Goal: Answer question/provide support

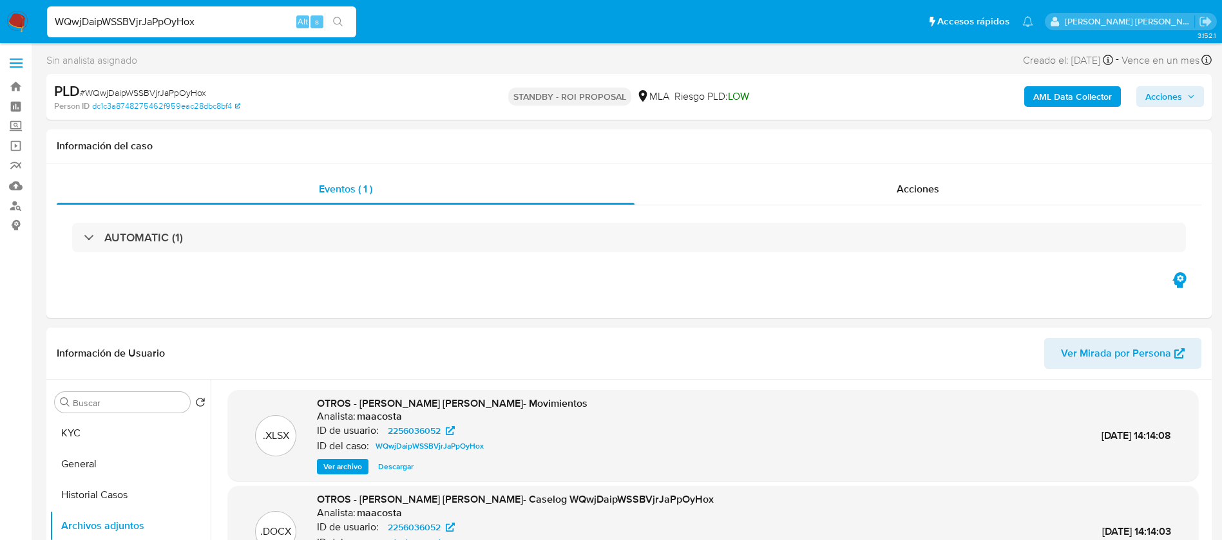
select select "10"
click at [243, 25] on input "uX96WHKX5mFT8TKZtmUqO9Dt" at bounding box center [201, 22] width 309 height 17
type input "uX96WHKX5mFT8TKZtmUqO9Dt"
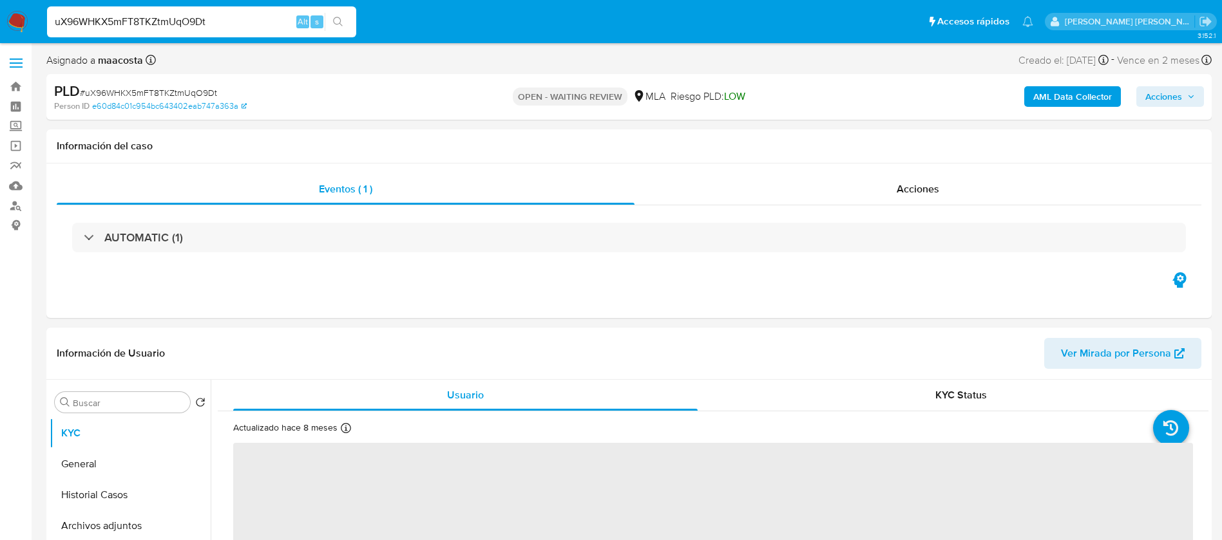
select select "10"
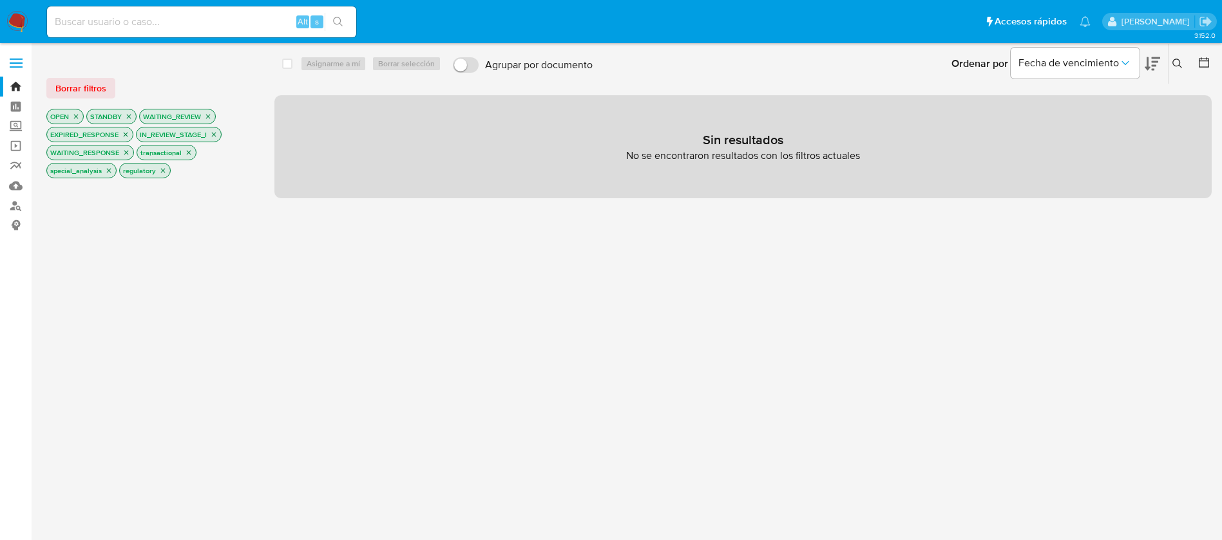
click at [1178, 59] on icon at bounding box center [1177, 64] width 10 height 10
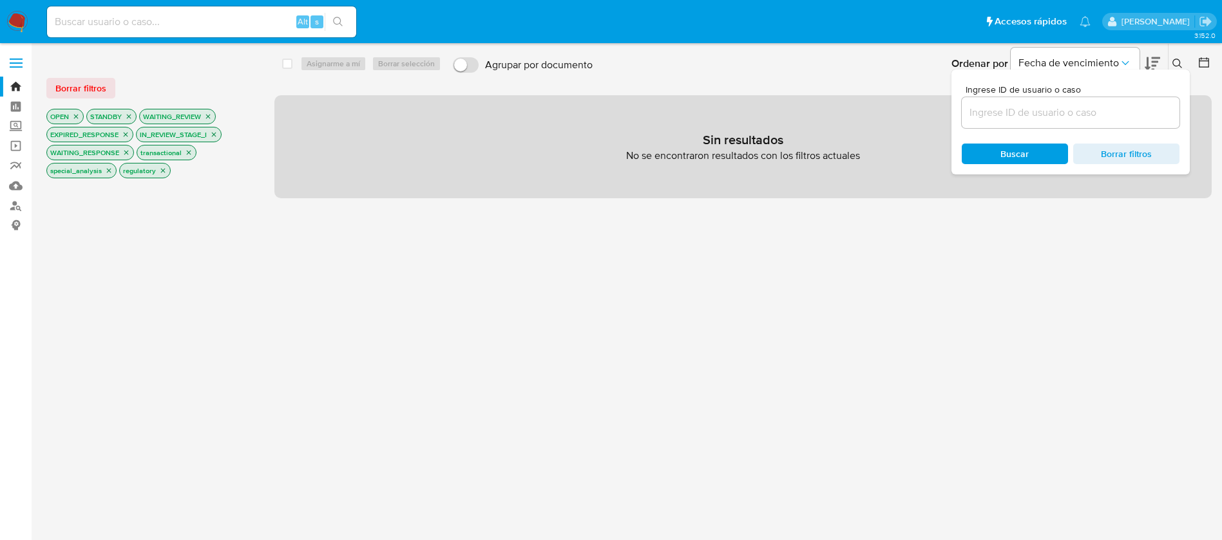
click at [1035, 121] on div at bounding box center [1071, 112] width 218 height 31
click at [1036, 113] on input at bounding box center [1071, 112] width 218 height 17
paste input "uX96WHKX5mFT8TKZtmUqO9Dt"
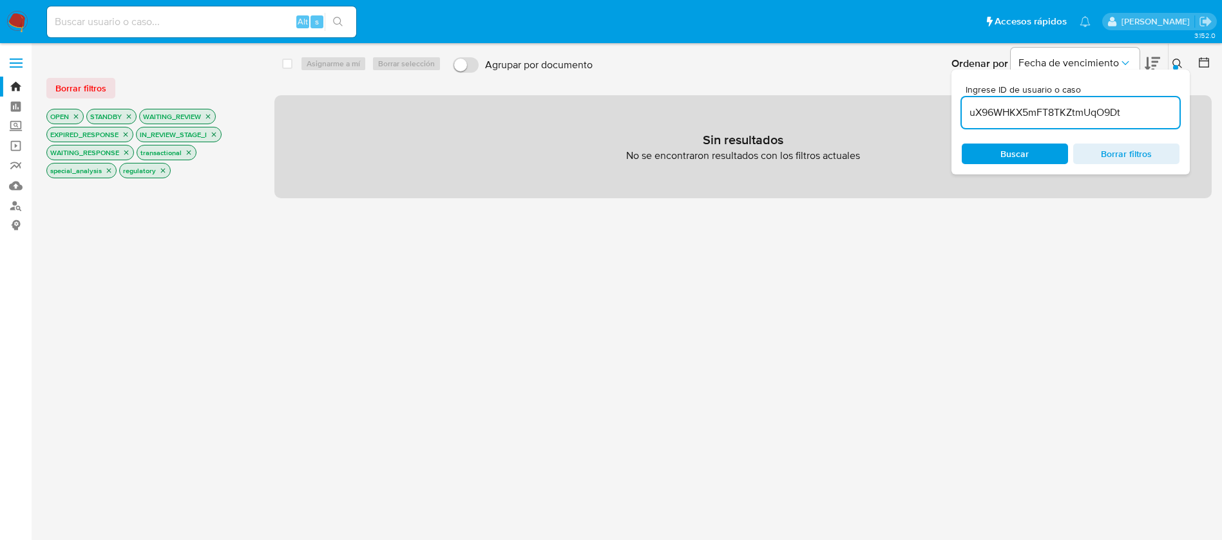
type input "uX96WHKX5mFT8TKZtmUqO9Dt"
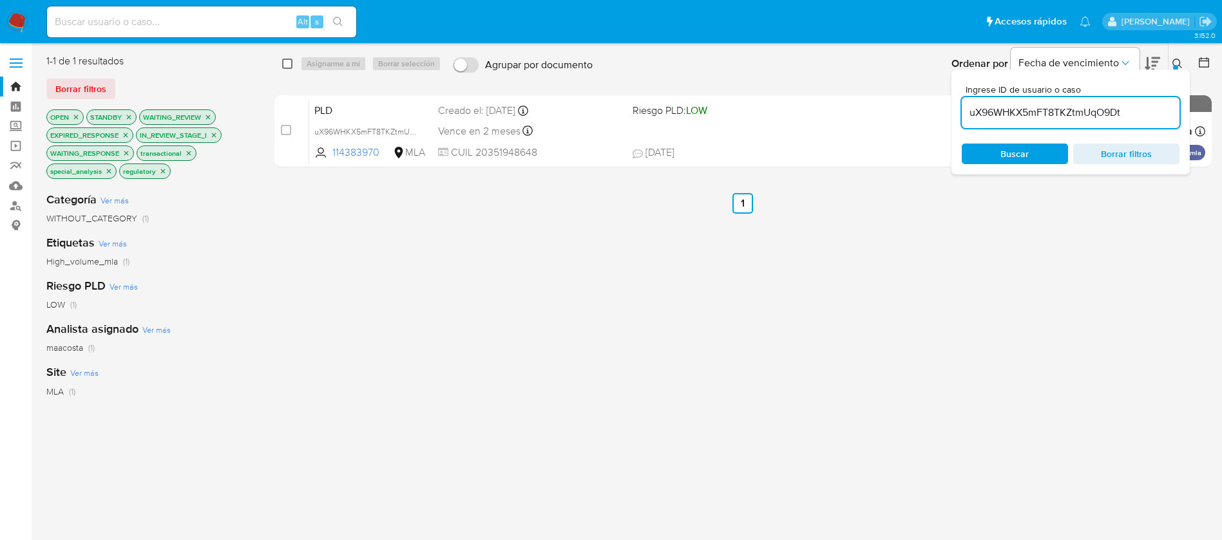
click at [290, 64] on input "checkbox" at bounding box center [287, 64] width 10 height 10
checkbox input "true"
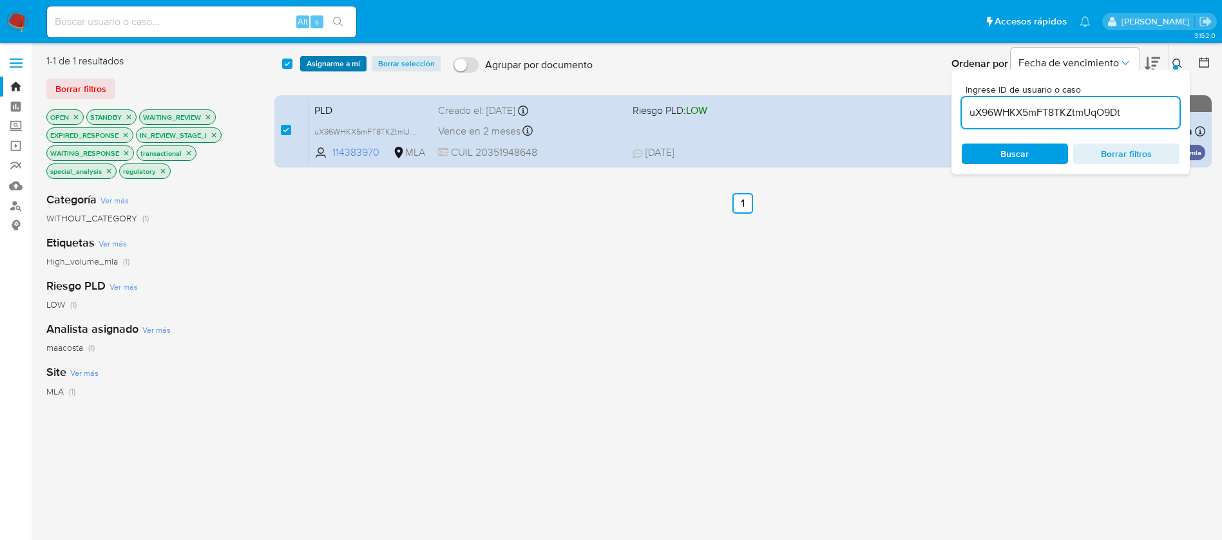
click at [327, 64] on span "Asignarme a mí" at bounding box center [333, 63] width 53 height 13
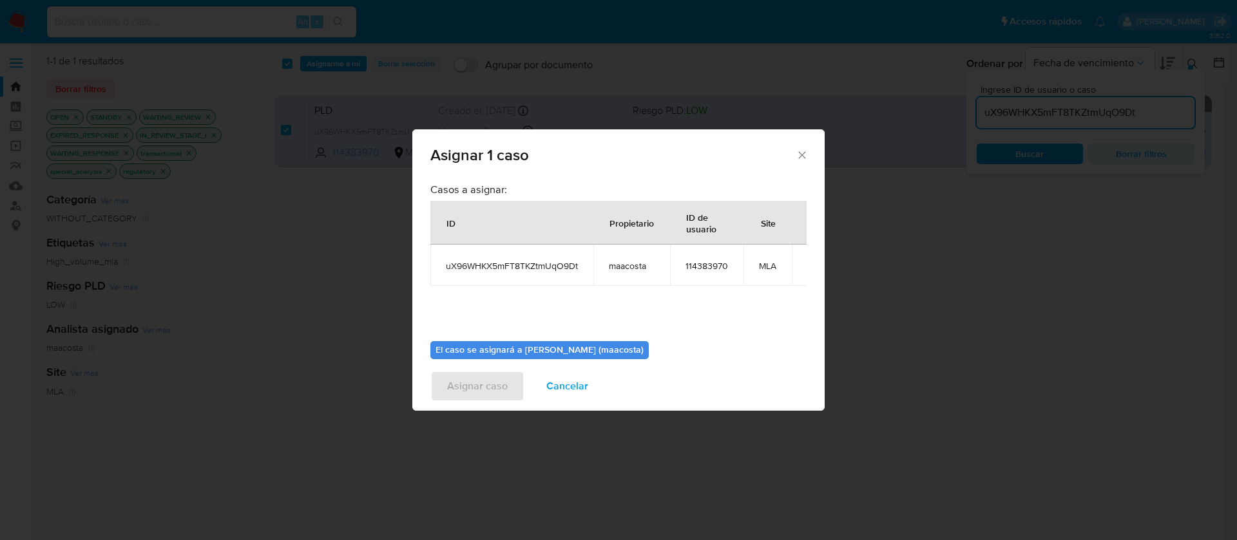
scroll to position [67, 0]
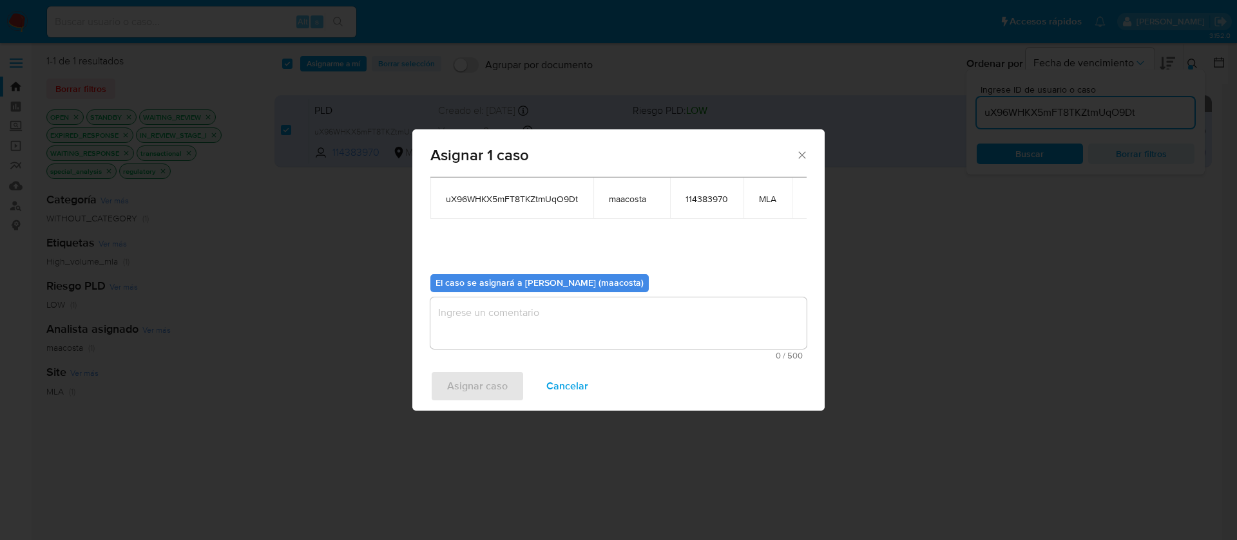
click at [493, 307] on textarea "assign-modal" at bounding box center [618, 324] width 376 height 52
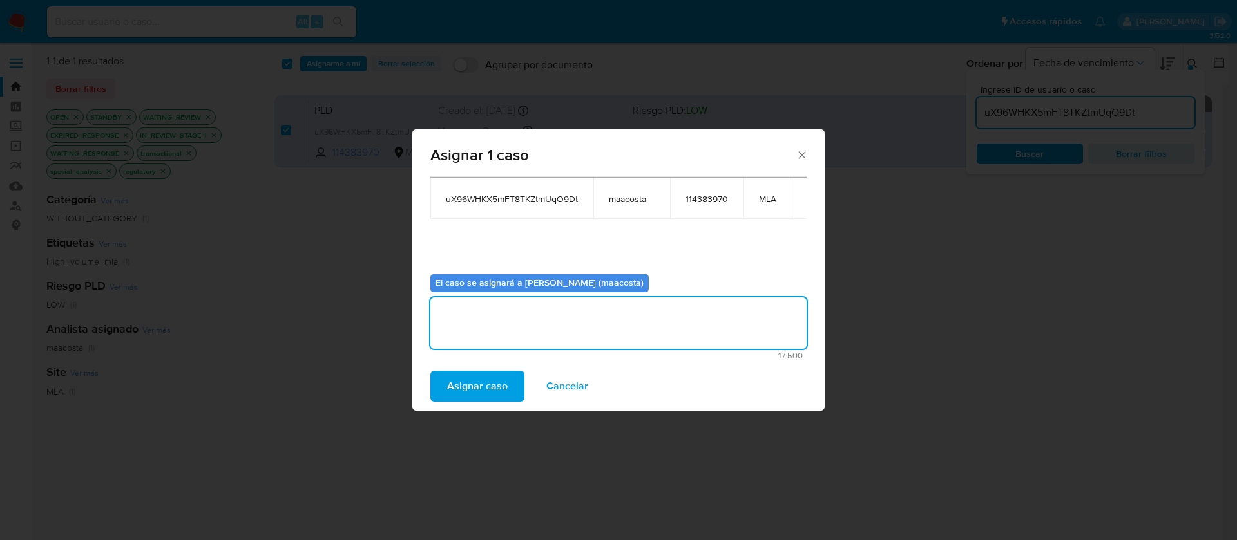
click at [468, 381] on span "Asignar caso" at bounding box center [477, 386] width 61 height 28
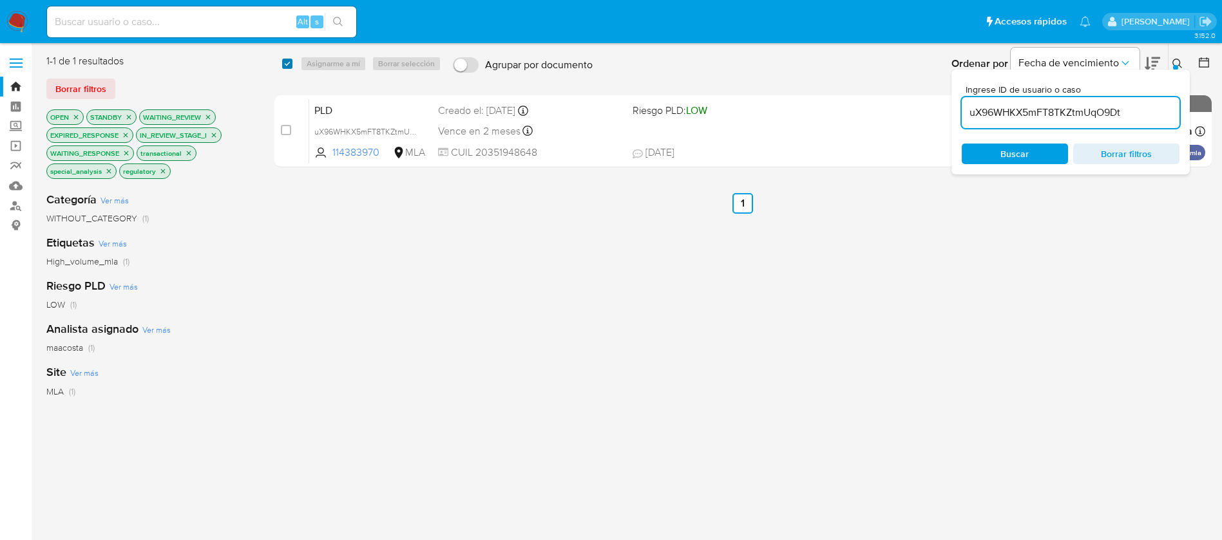
click at [291, 64] on input "checkbox" at bounding box center [287, 64] width 10 height 10
checkbox input "true"
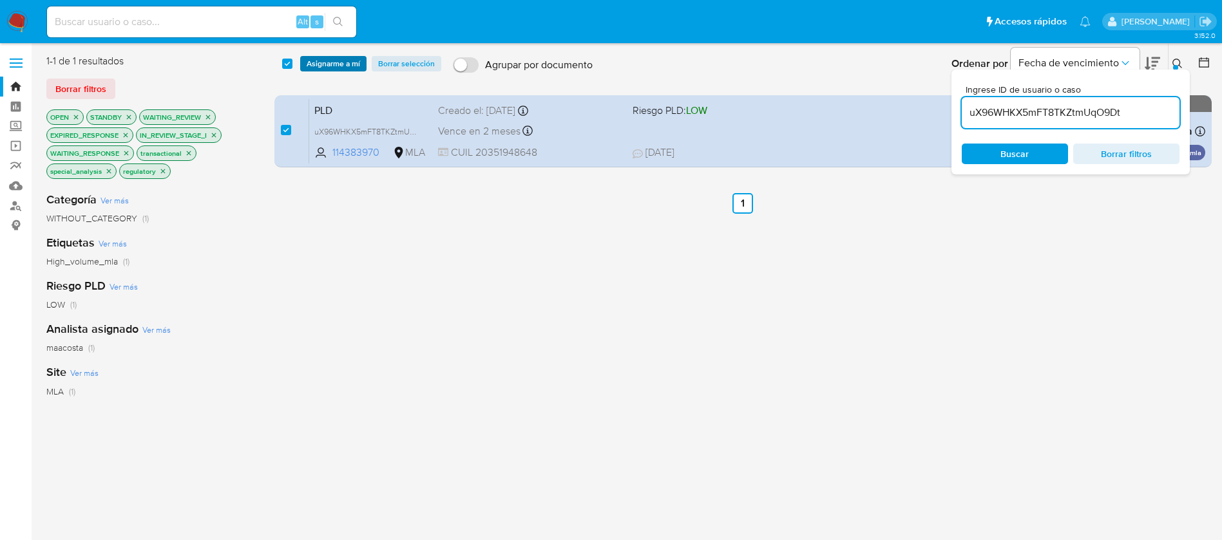
click at [315, 68] on span "Asignarme a mí" at bounding box center [333, 63] width 53 height 13
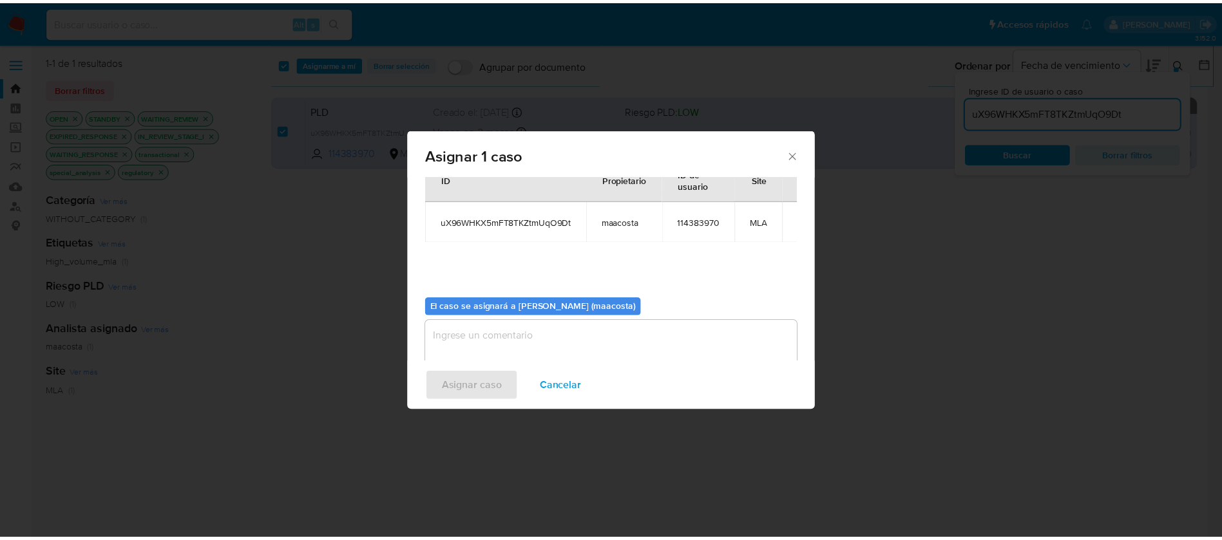
scroll to position [44, 0]
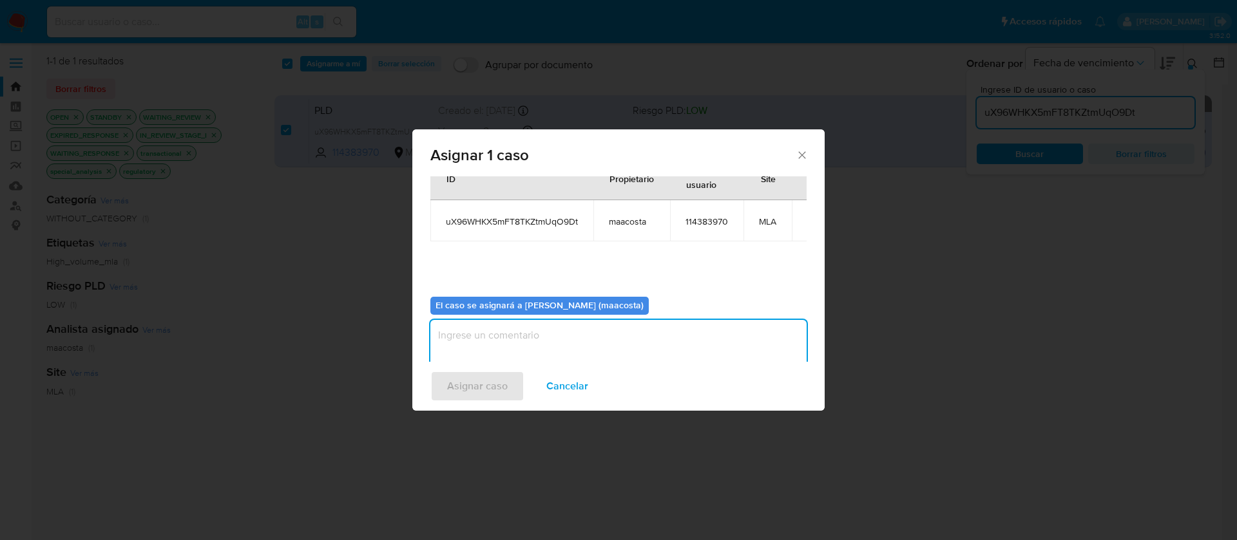
click at [501, 341] on textarea "assign-modal" at bounding box center [618, 346] width 376 height 52
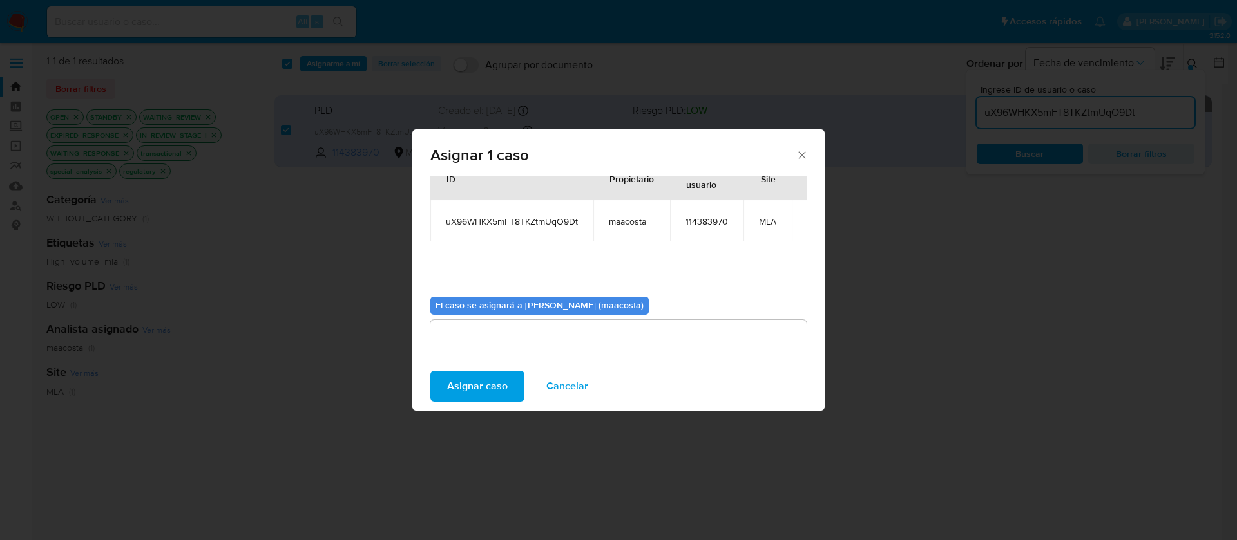
click at [475, 372] on span "Asignar caso" at bounding box center [477, 386] width 61 height 28
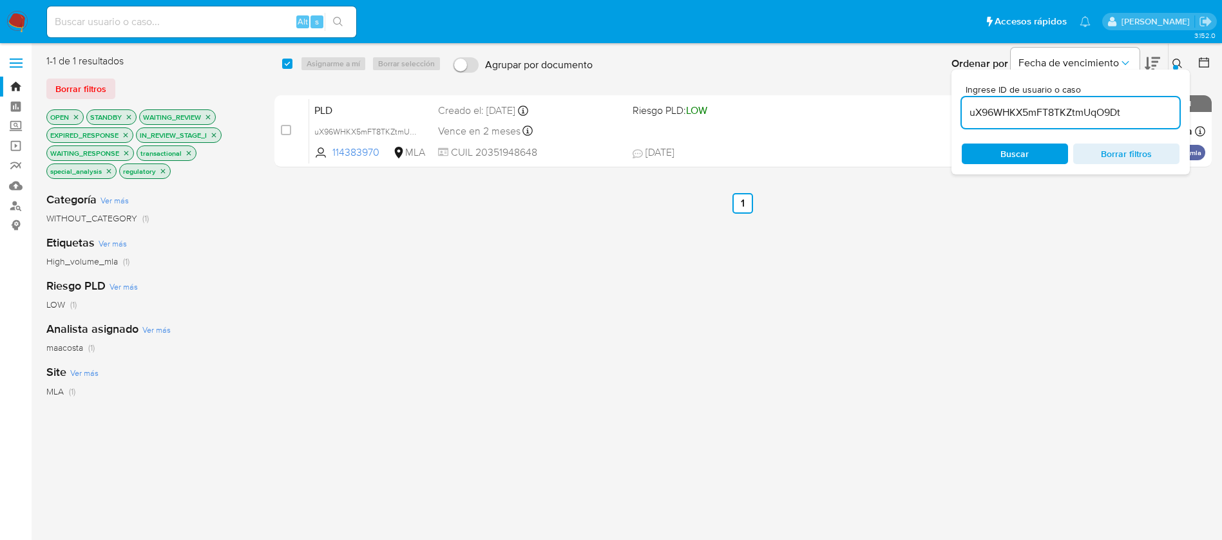
click at [1004, 108] on input "uX96WHKX5mFT8TKZtmUqO9Dt" at bounding box center [1071, 112] width 218 height 17
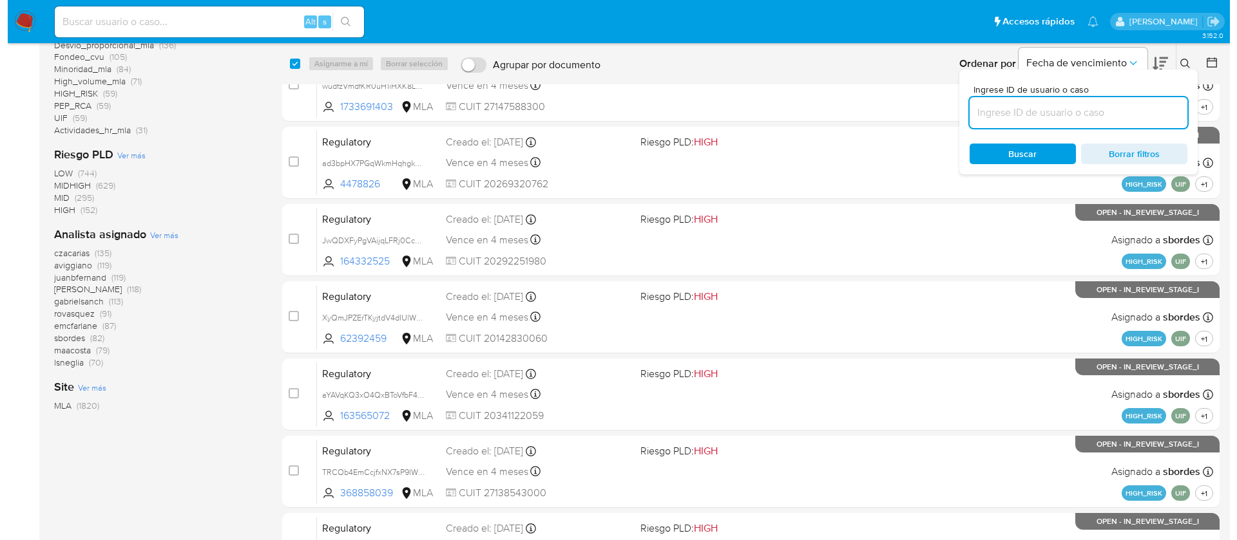
scroll to position [278, 0]
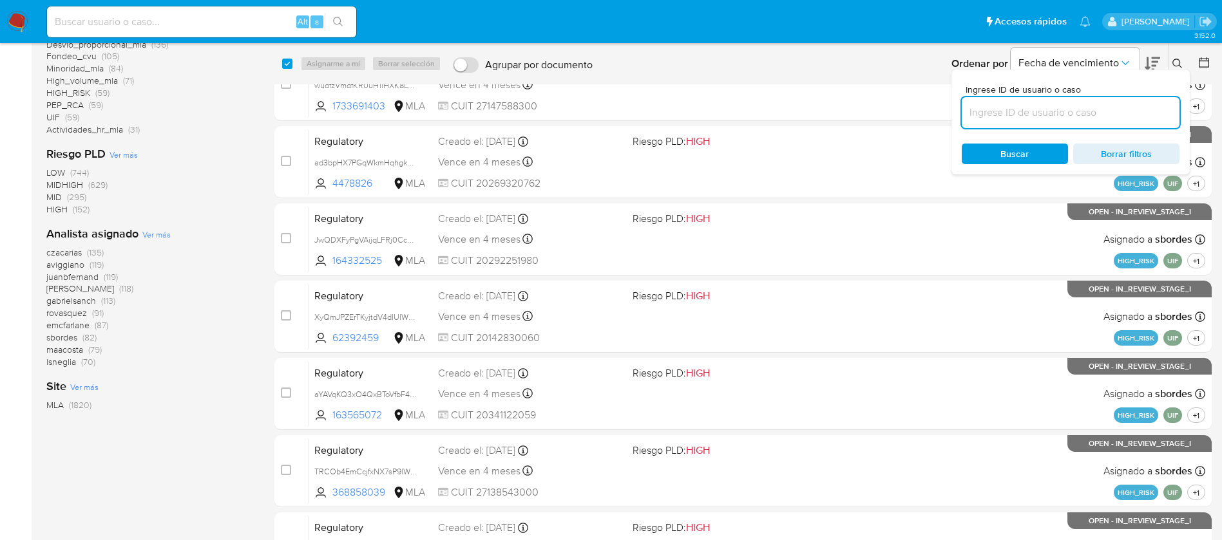
click at [165, 236] on span "Ver más" at bounding box center [156, 235] width 28 height 12
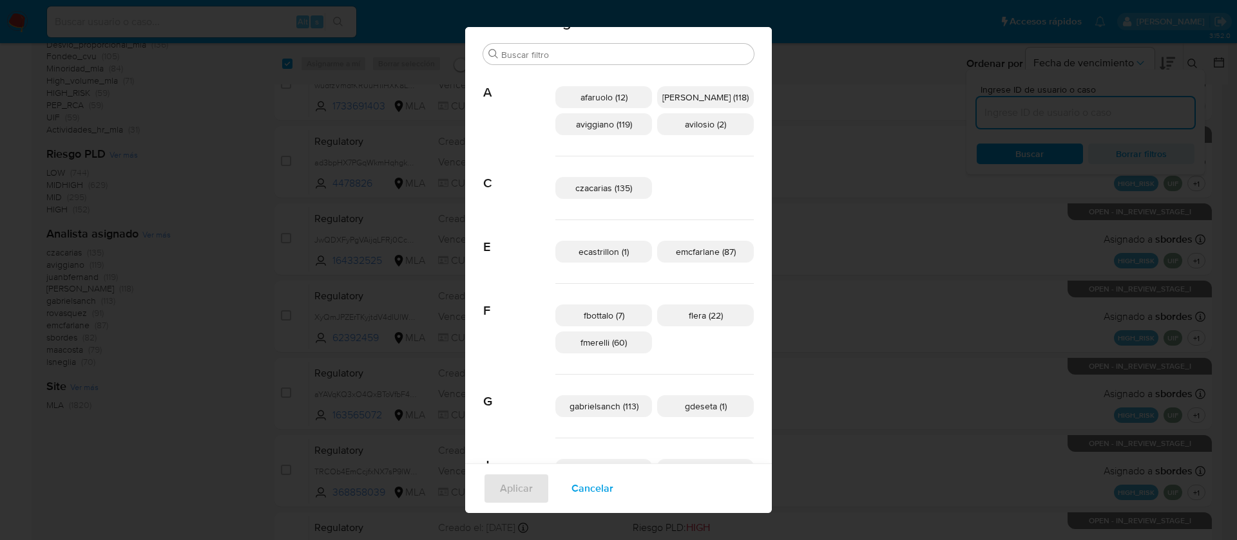
scroll to position [30, 0]
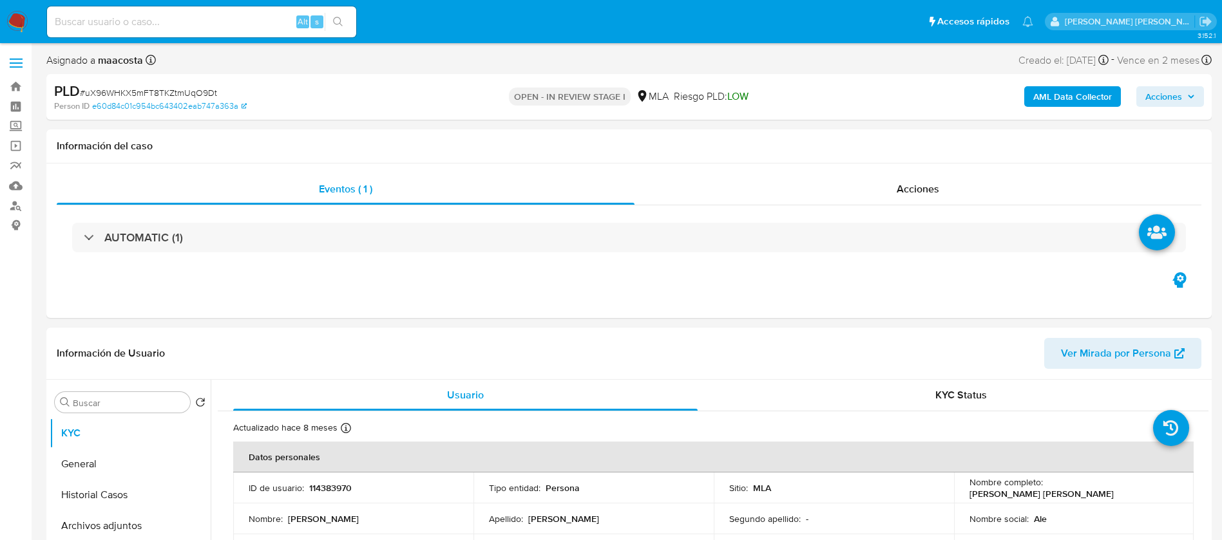
select select "10"
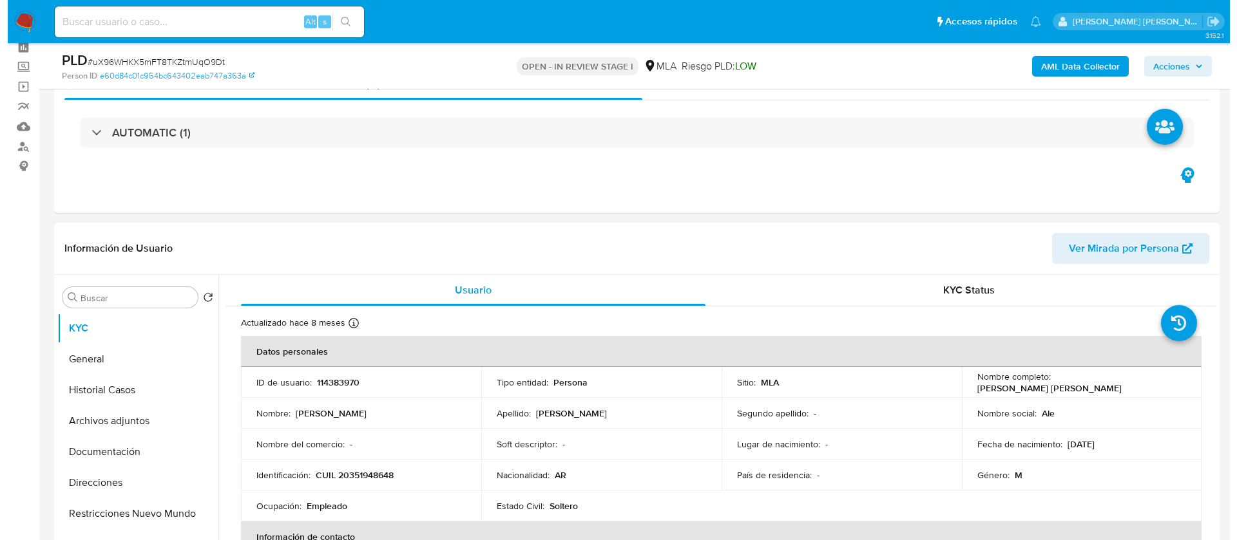
scroll to position [60, 0]
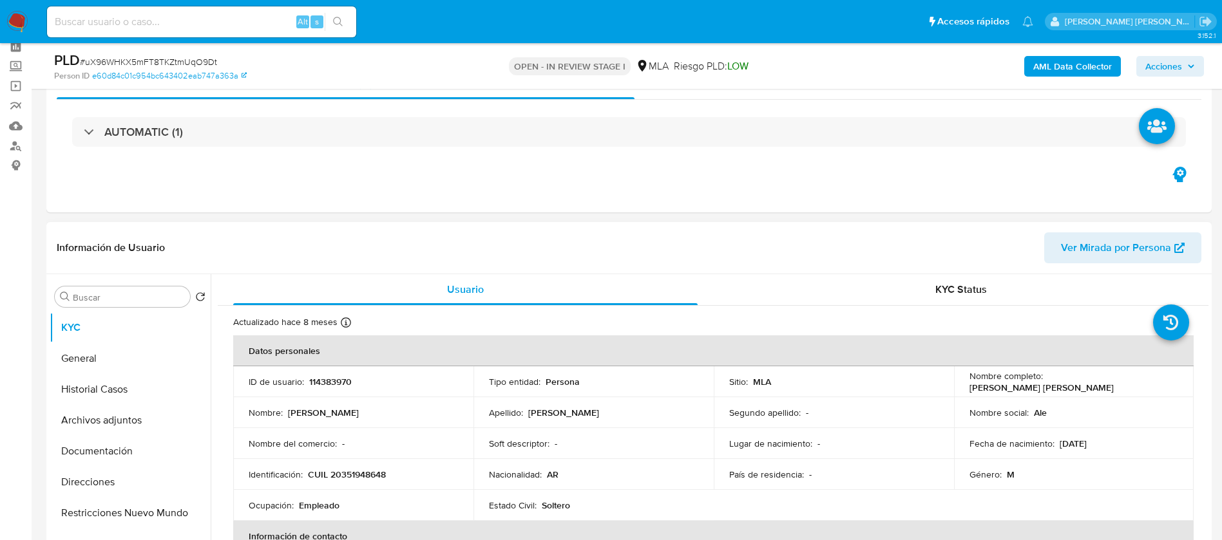
click at [374, 473] on p "CUIL 20351948648" at bounding box center [347, 475] width 78 height 12
copy p "20351948648"
click at [1064, 62] on b "AML Data Collector" at bounding box center [1072, 66] width 79 height 21
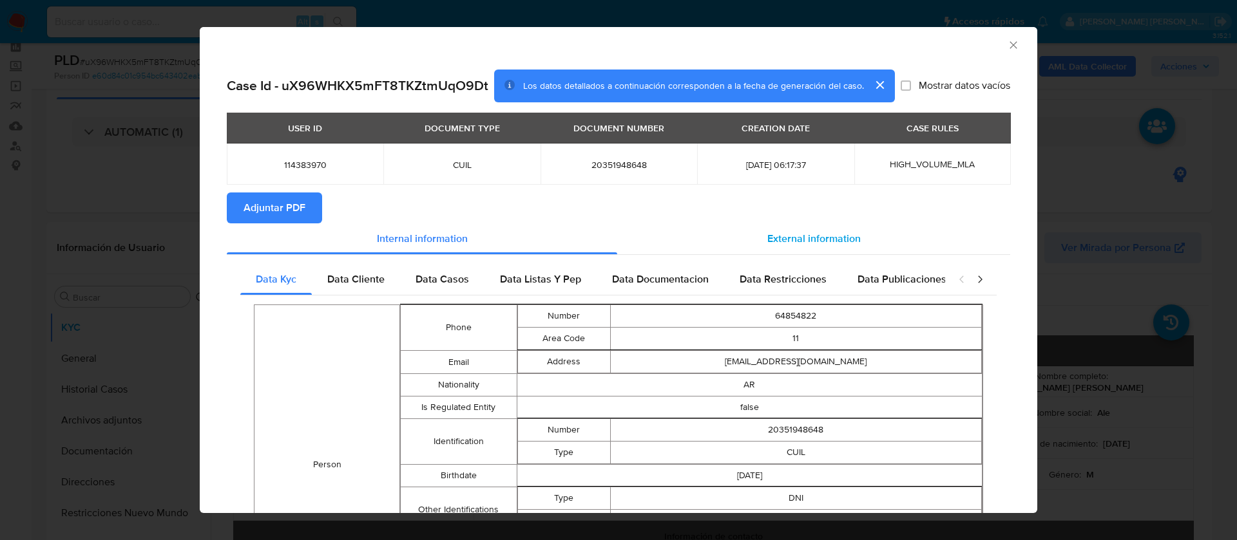
click at [830, 245] on span "External information" at bounding box center [813, 238] width 93 height 15
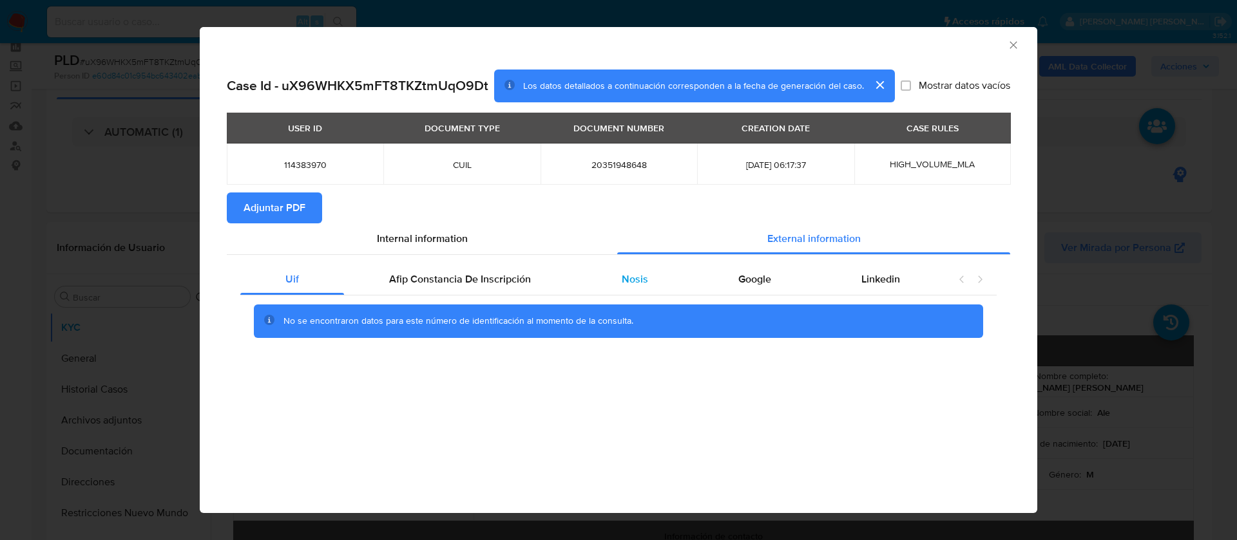
click at [628, 282] on span "Nosis" at bounding box center [635, 279] width 26 height 15
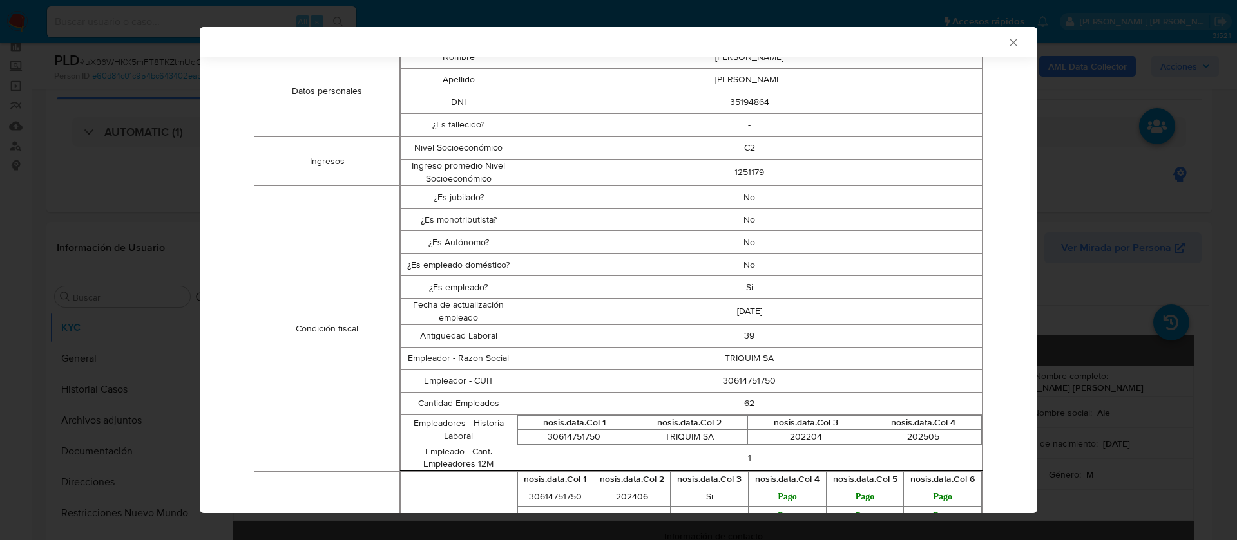
scroll to position [262, 0]
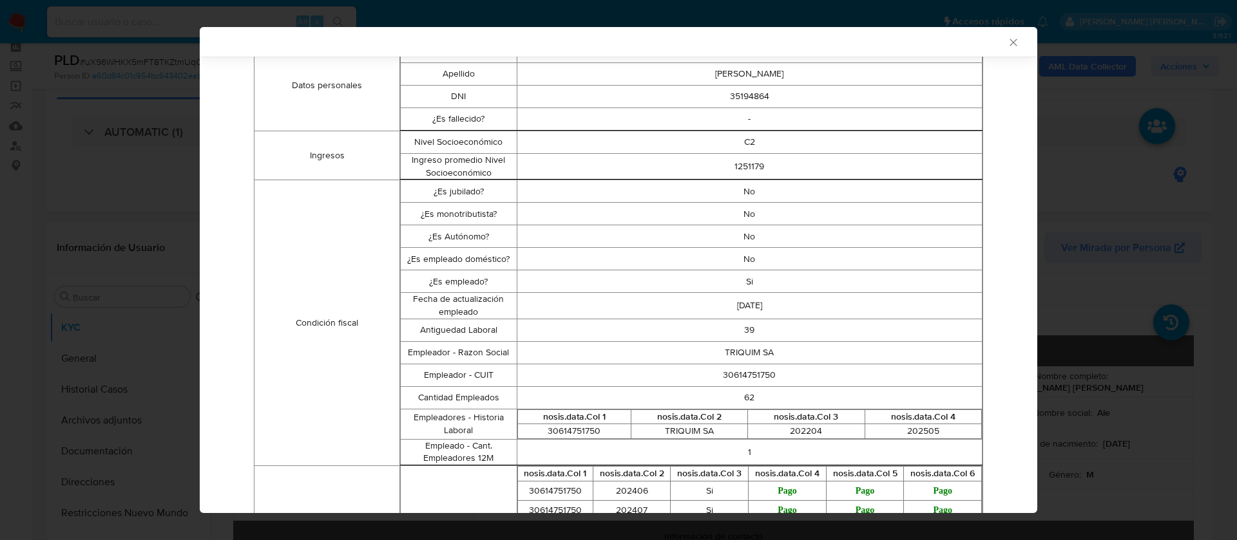
click at [730, 387] on td "30614751750" at bounding box center [749, 375] width 465 height 23
copy td "30614751750"
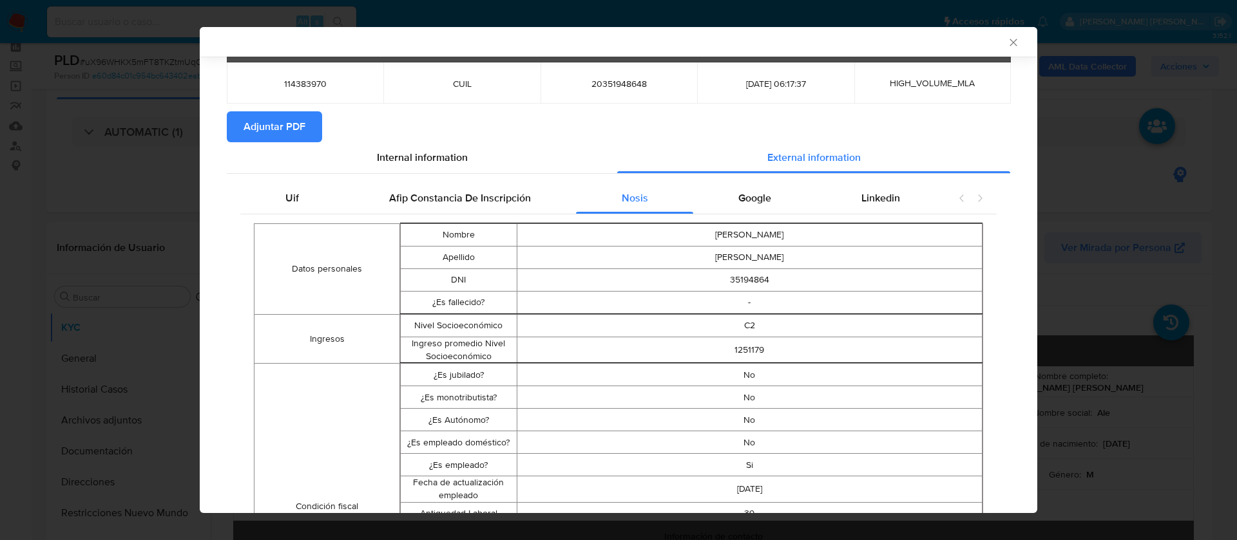
scroll to position [77, 0]
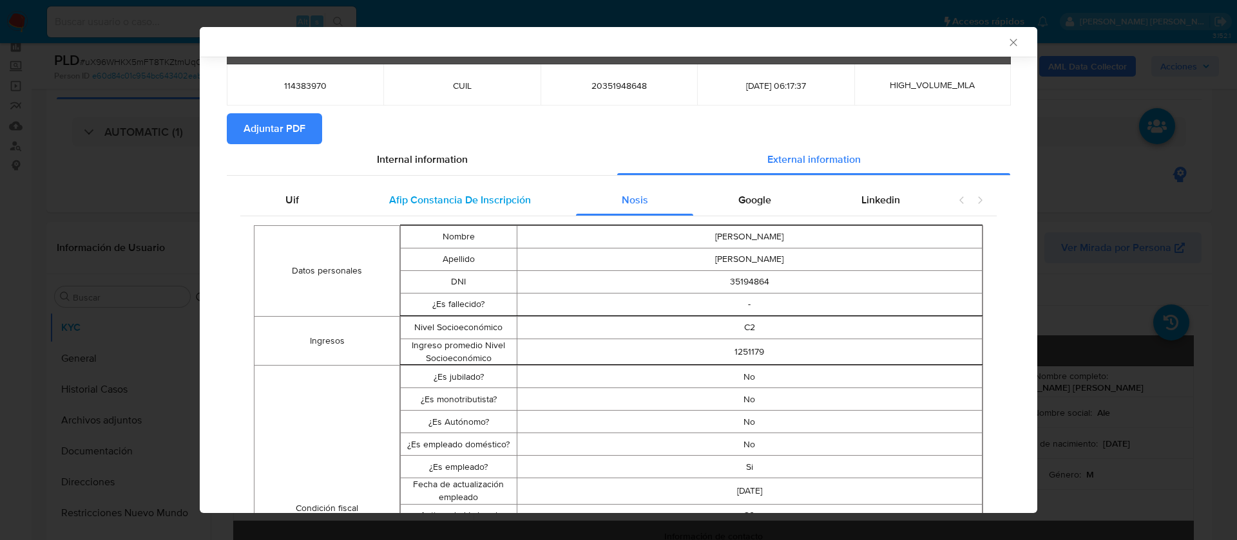
click at [395, 207] on span "Afip Constancia De Inscripción" at bounding box center [460, 200] width 142 height 15
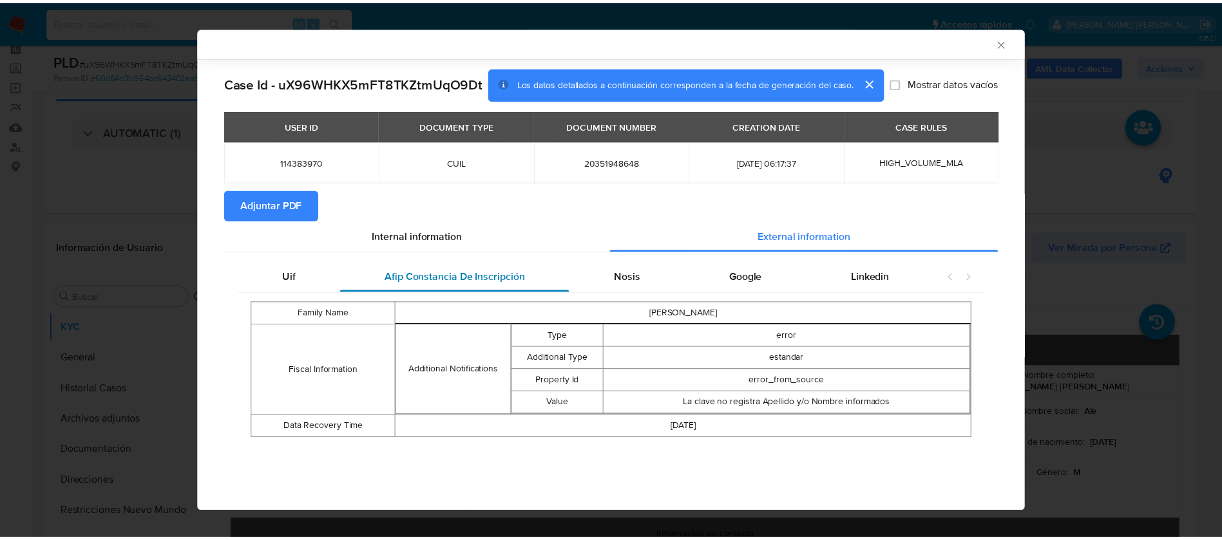
scroll to position [0, 0]
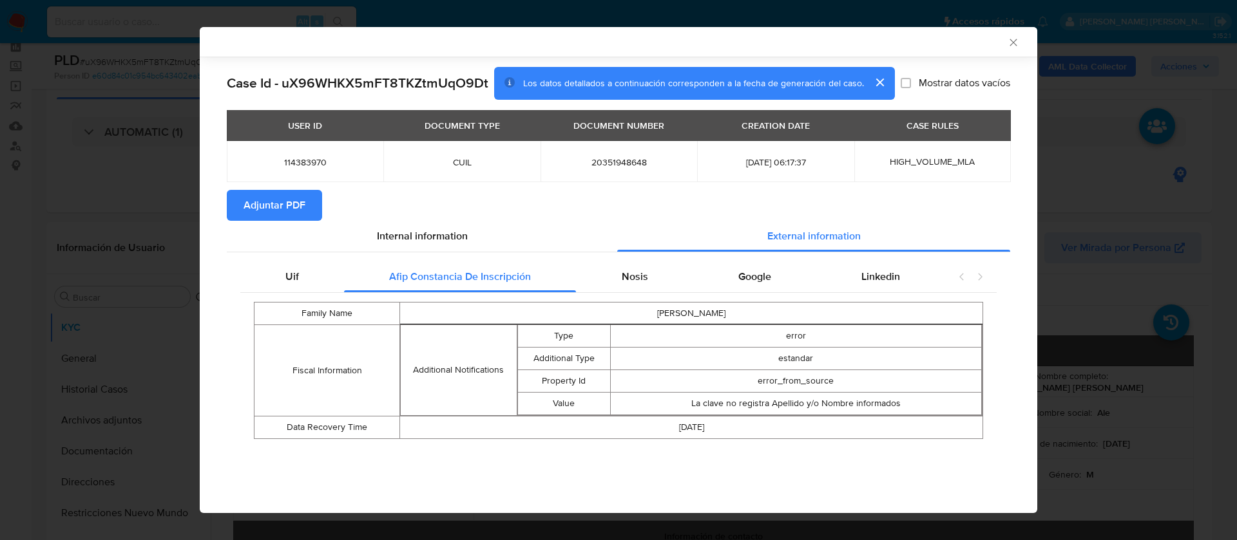
click at [1013, 41] on icon "Cerrar ventana" at bounding box center [1013, 42] width 13 height 13
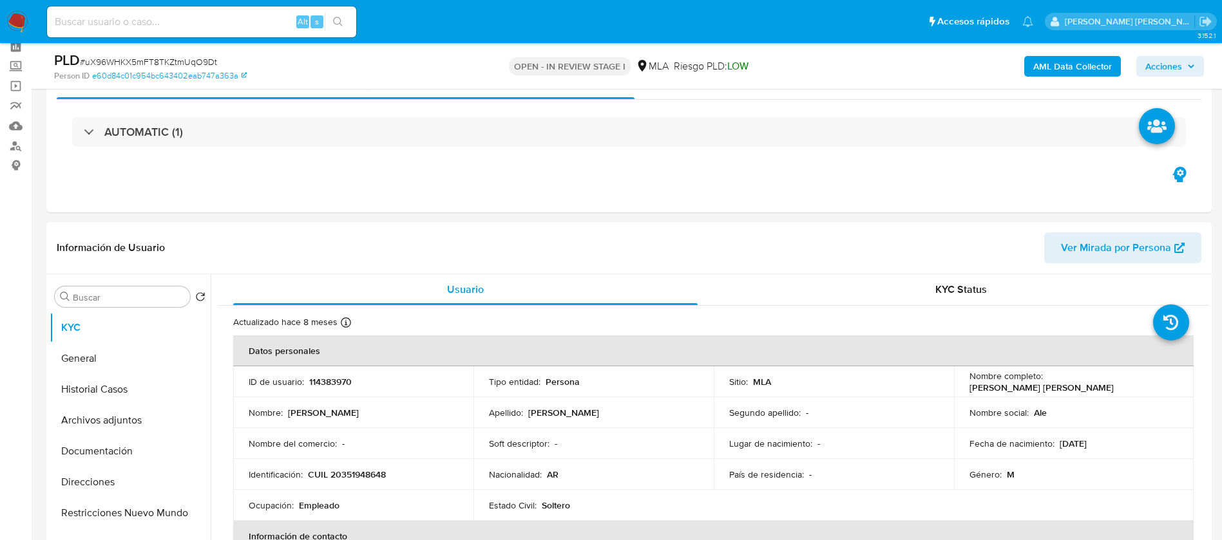
click at [359, 472] on p "CUIL 20351948648" at bounding box center [347, 475] width 78 height 12
copy p "20351948648"
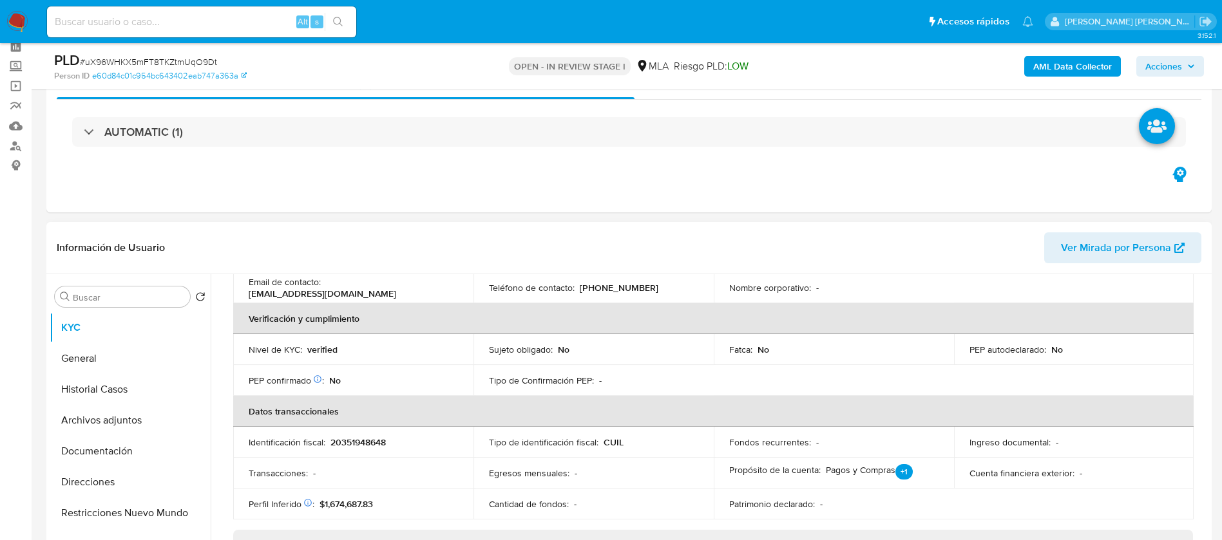
scroll to position [311, 0]
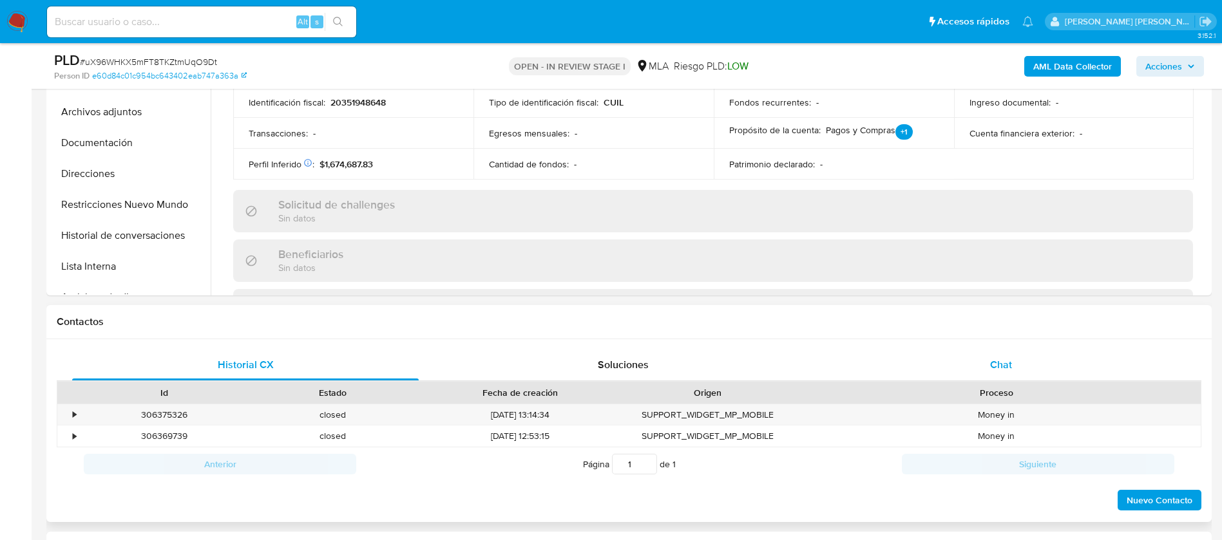
click at [1012, 359] on div "Chat" at bounding box center [1001, 365] width 347 height 31
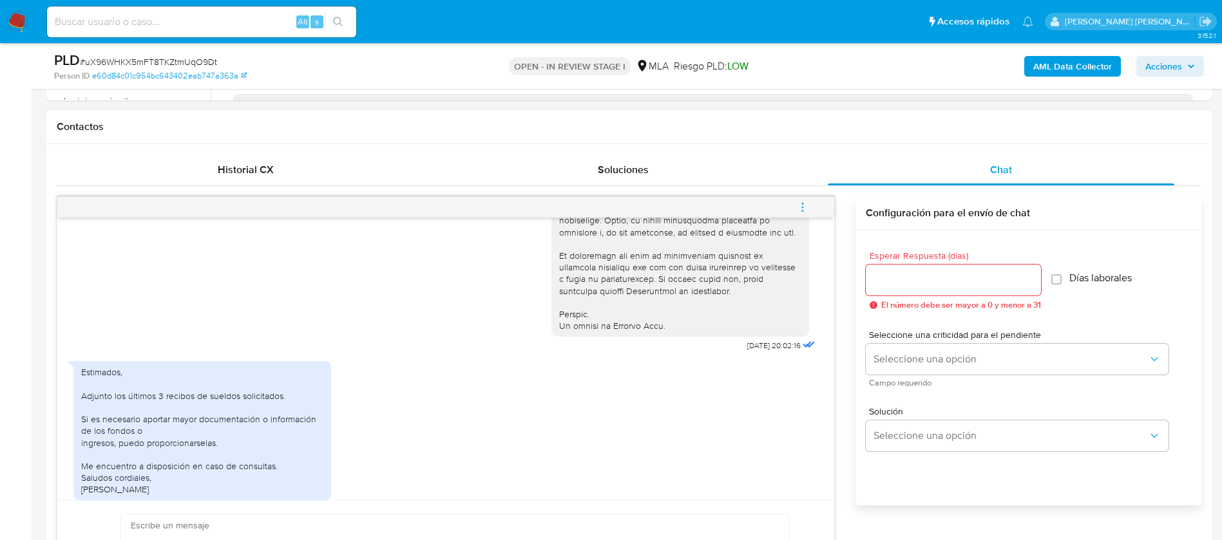
scroll to position [572, 0]
drag, startPoint x: 717, startPoint y: 368, endPoint x: 754, endPoint y: 374, distance: 37.8
click at [754, 358] on div "17/07/2025 20:02:16" at bounding box center [684, 4] width 267 height 705
copy span "17/07/2025"
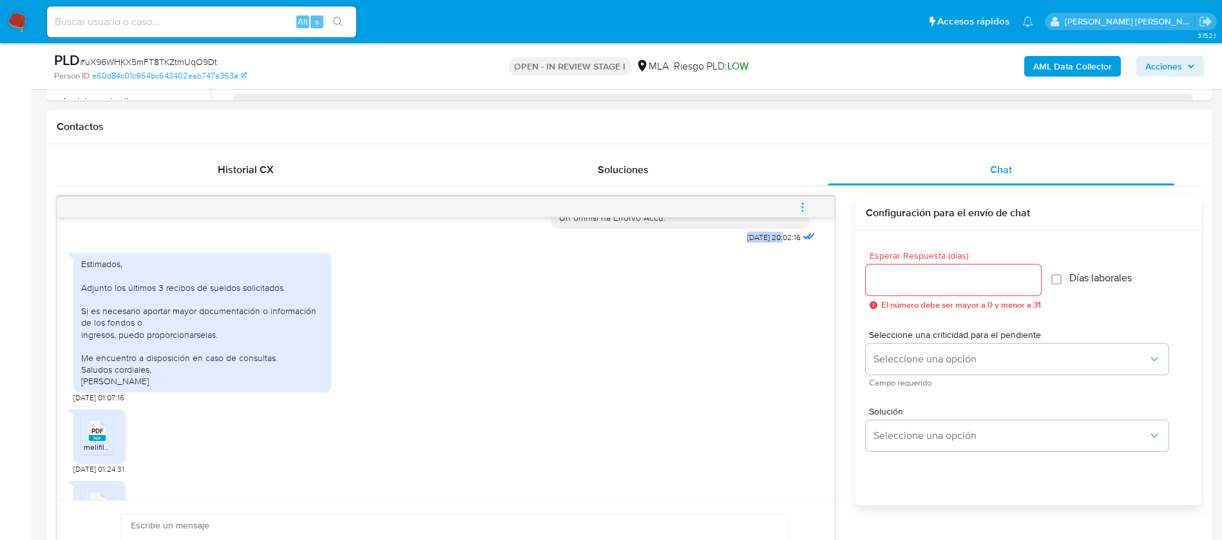
scroll to position [696, 0]
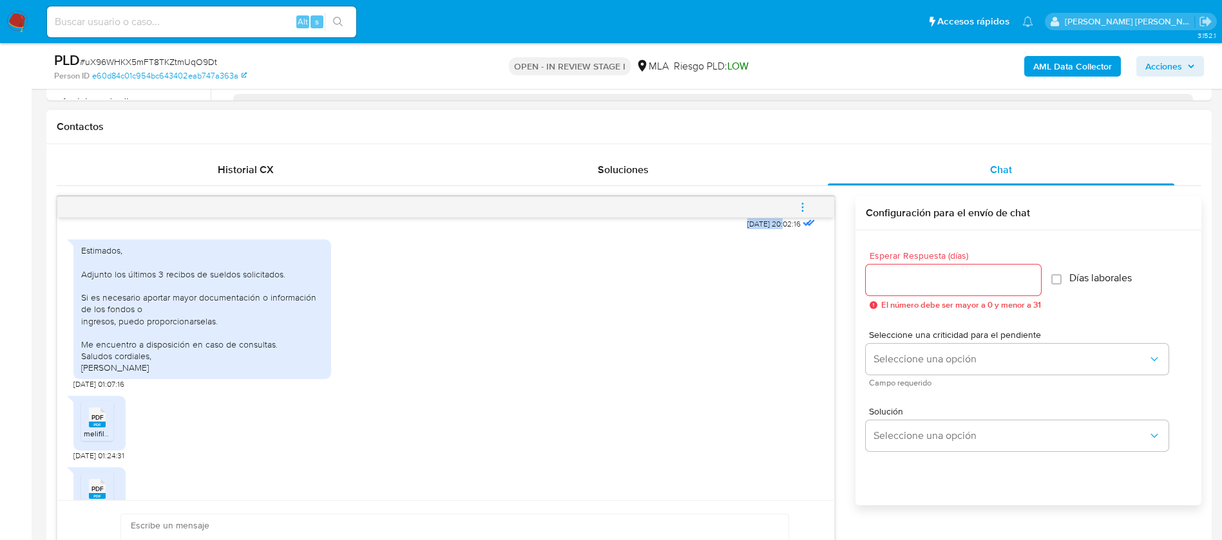
drag, startPoint x: 82, startPoint y: 278, endPoint x: 162, endPoint y: 393, distance: 140.3
click at [162, 374] on div "Estimados, Adjunto los últimos 3 recibos de sueldos solicitados. Si es necesari…" at bounding box center [202, 309] width 242 height 129
copy div "Estimados, Adjunto los últimos 3 recibos de sueldos solicitados. Si es necesari…"
click at [950, 341] on div "Seleccione una criticidad para el pendiente Seleccione una opción Campo requeri…" at bounding box center [1017, 358] width 303 height 56
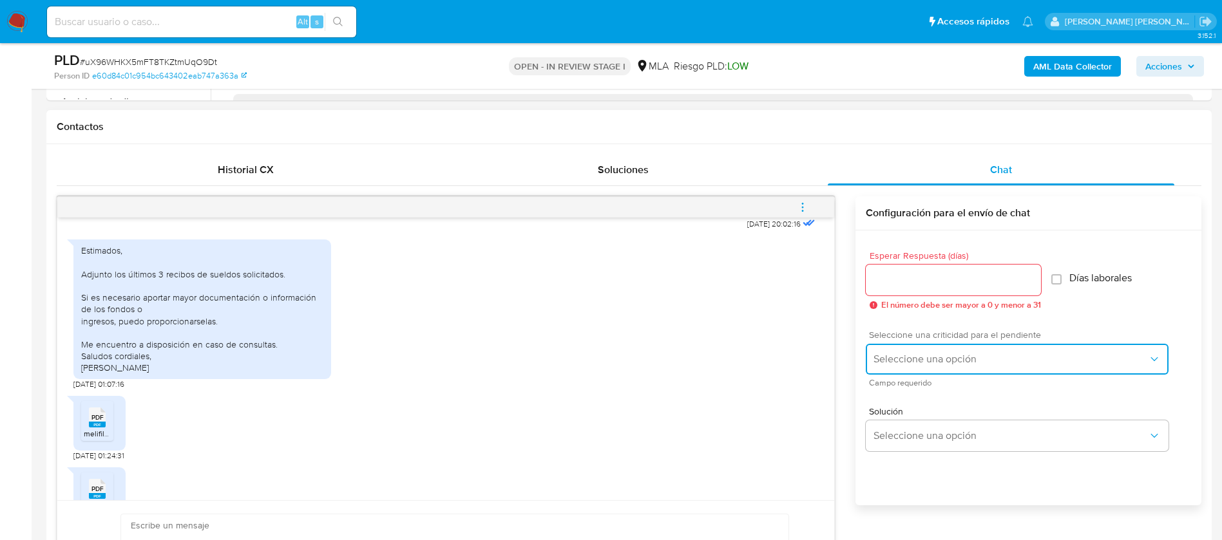
click at [941, 360] on span "Seleccione una opción" at bounding box center [1011, 359] width 274 height 13
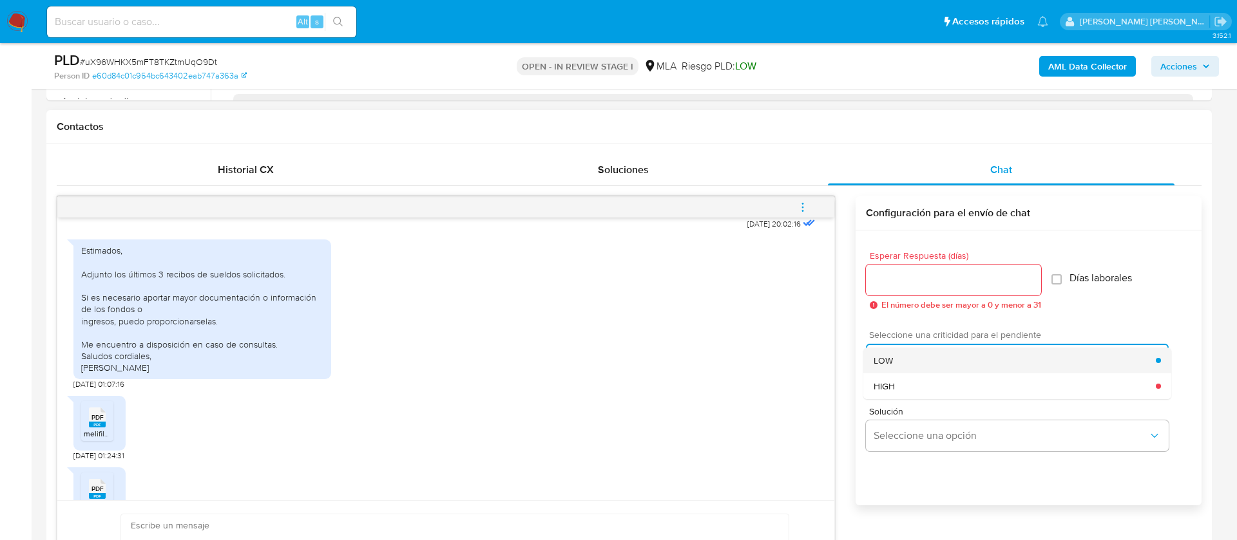
click at [903, 363] on div "LOW" at bounding box center [1015, 361] width 282 height 26
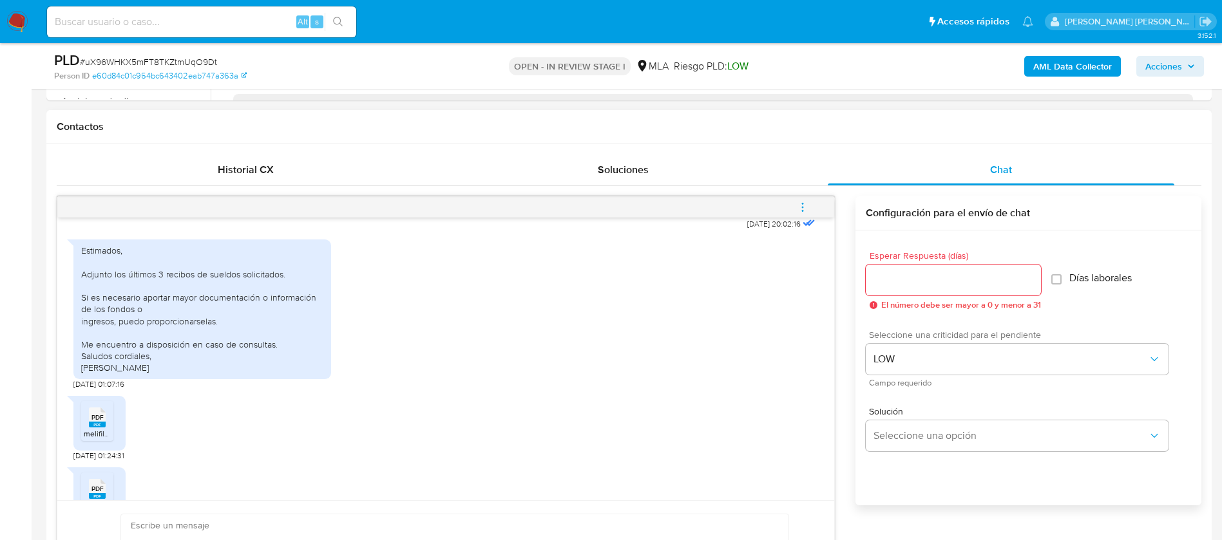
click at [899, 285] on input "Esperar Respuesta (días)" at bounding box center [953, 280] width 175 height 17
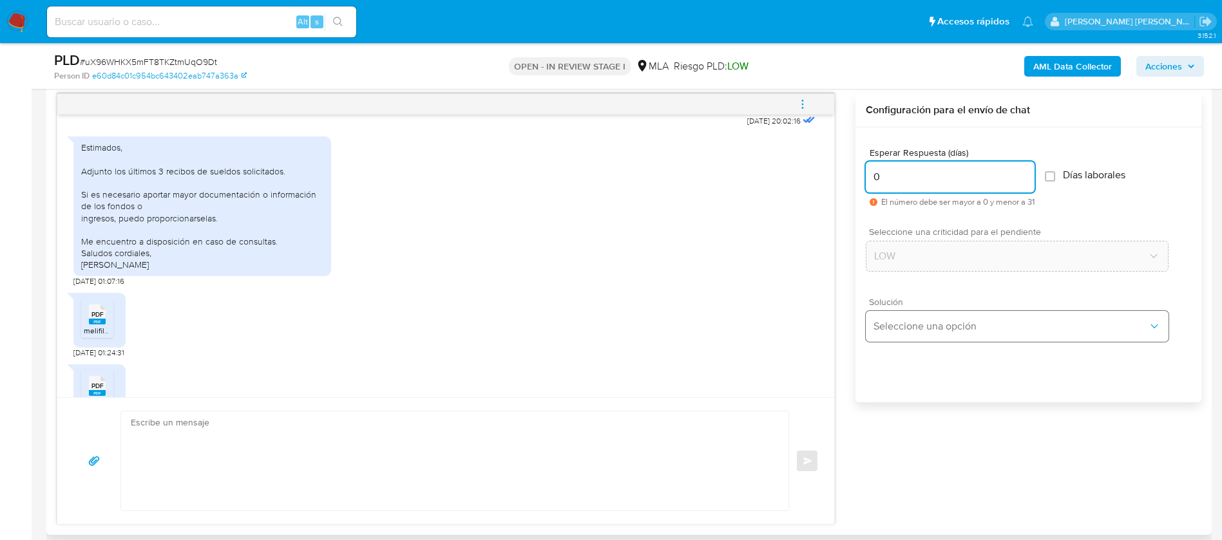
scroll to position [670, 0]
type input "0"
click at [678, 461] on textarea at bounding box center [452, 457] width 642 height 99
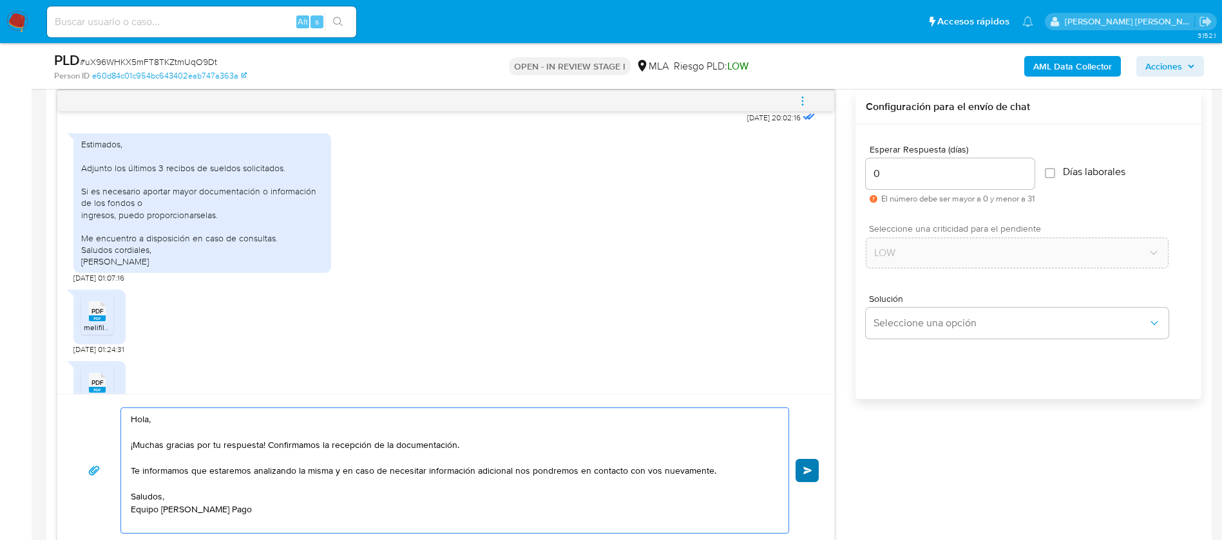
type textarea "Hola, ¡Muchas gracias por tu respuesta! Confirmamos la recepción de la document…"
click at [817, 466] on button "Enviar" at bounding box center [807, 470] width 23 height 23
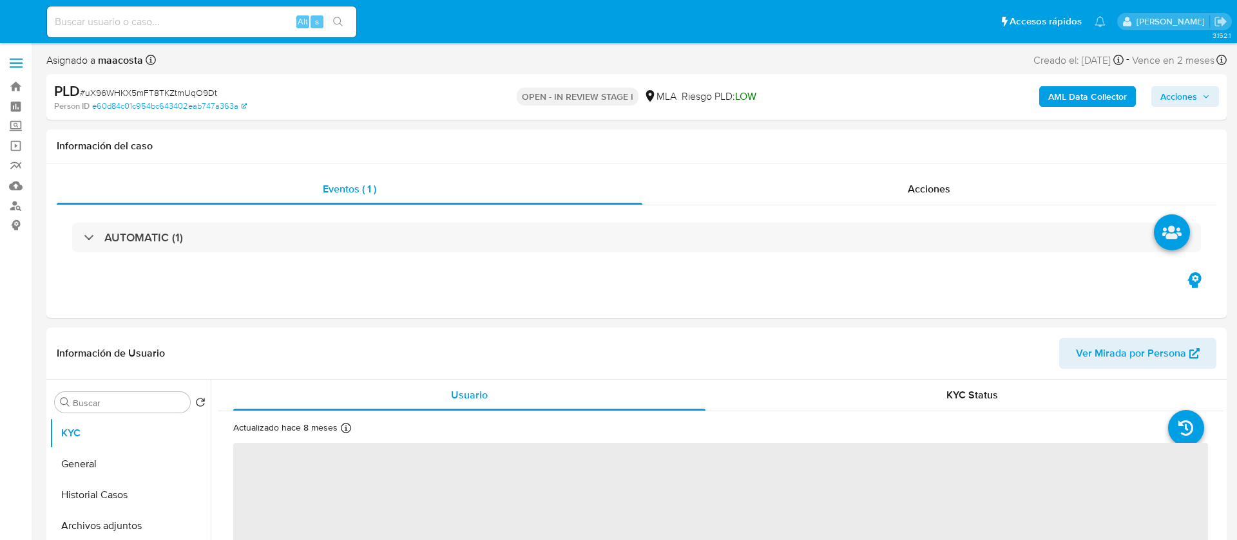
select select "10"
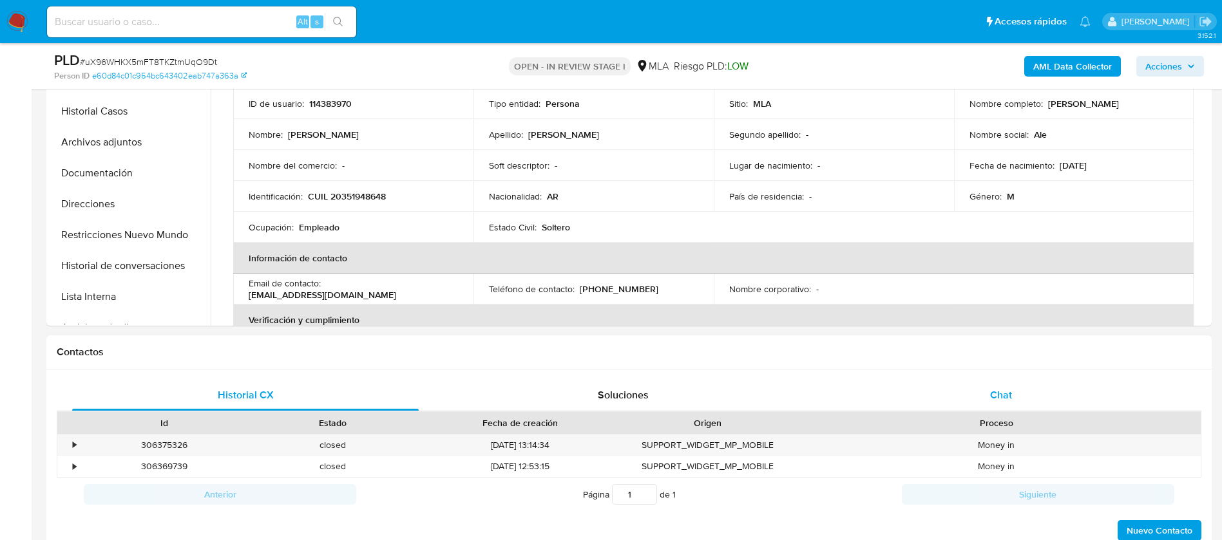
click at [1002, 398] on span "Chat" at bounding box center [1001, 395] width 22 height 15
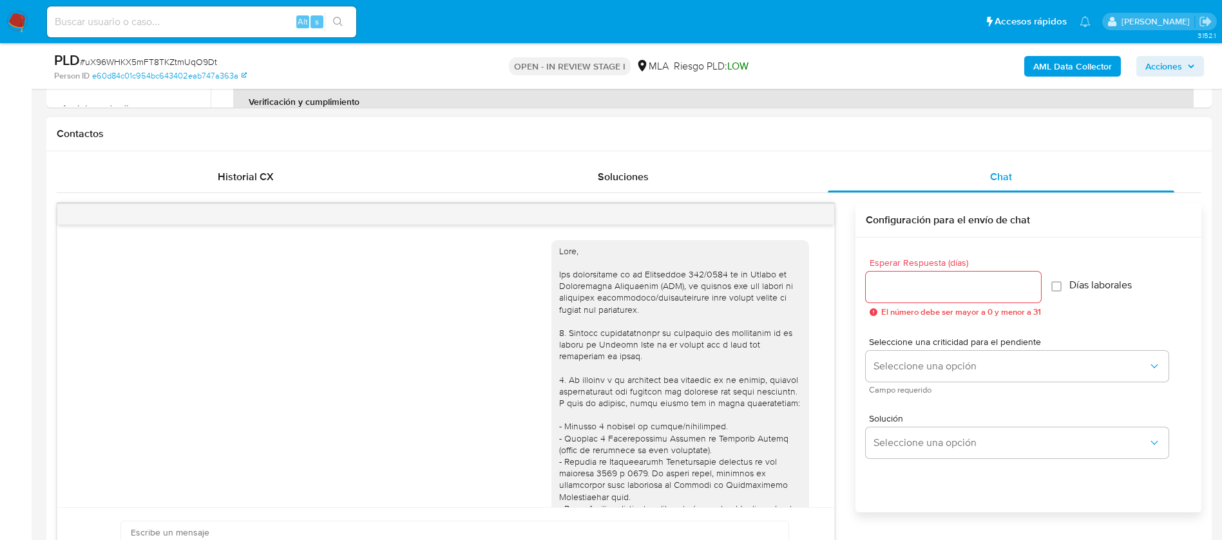
scroll to position [996, 0]
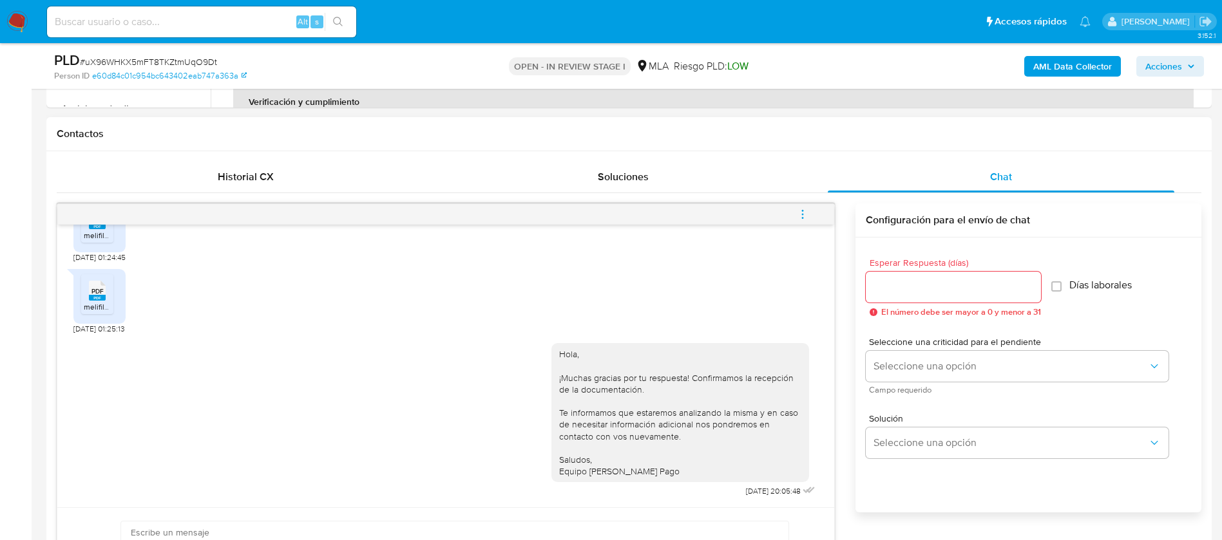
click at [804, 215] on icon "menu-action" at bounding box center [803, 215] width 12 height 12
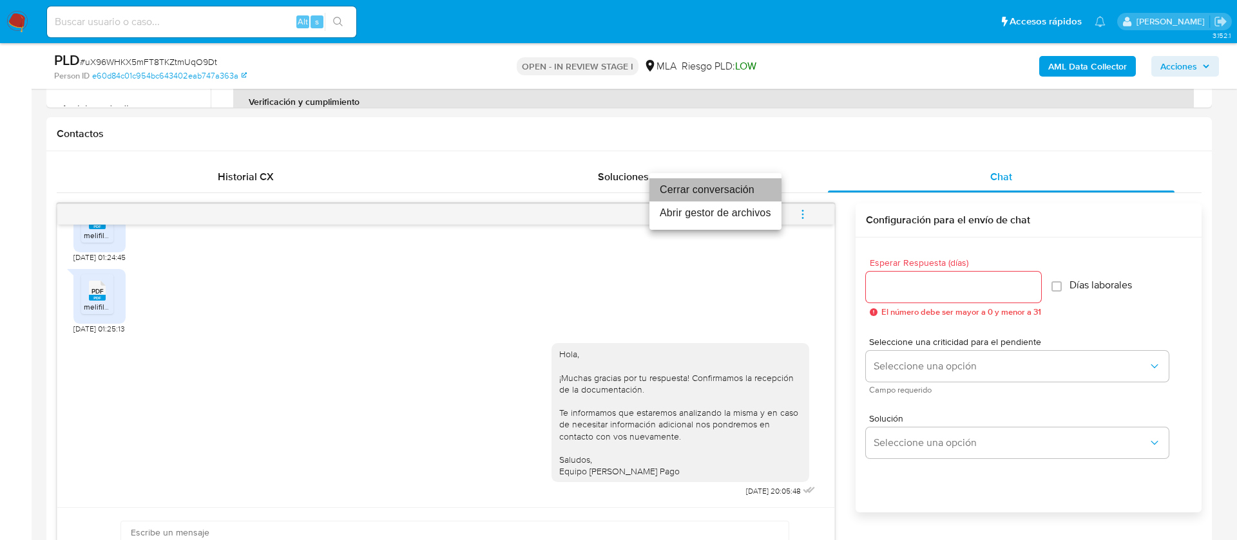
click at [702, 191] on li "Cerrar conversación" at bounding box center [715, 189] width 132 height 23
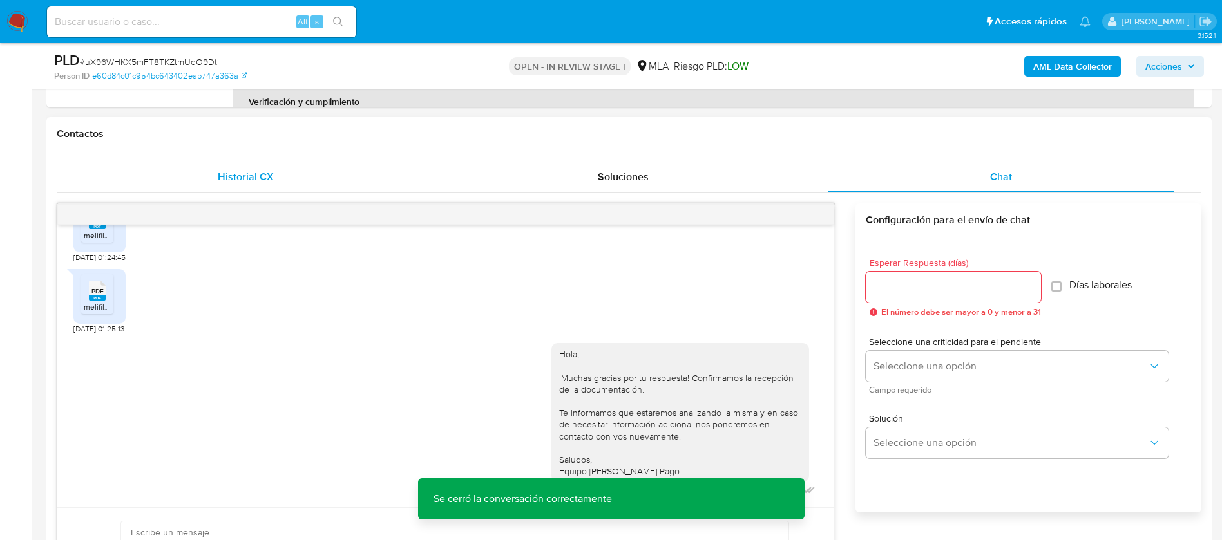
click at [216, 176] on div "Historial CX" at bounding box center [245, 177] width 347 height 31
